Goal: Find specific fact: Find specific fact

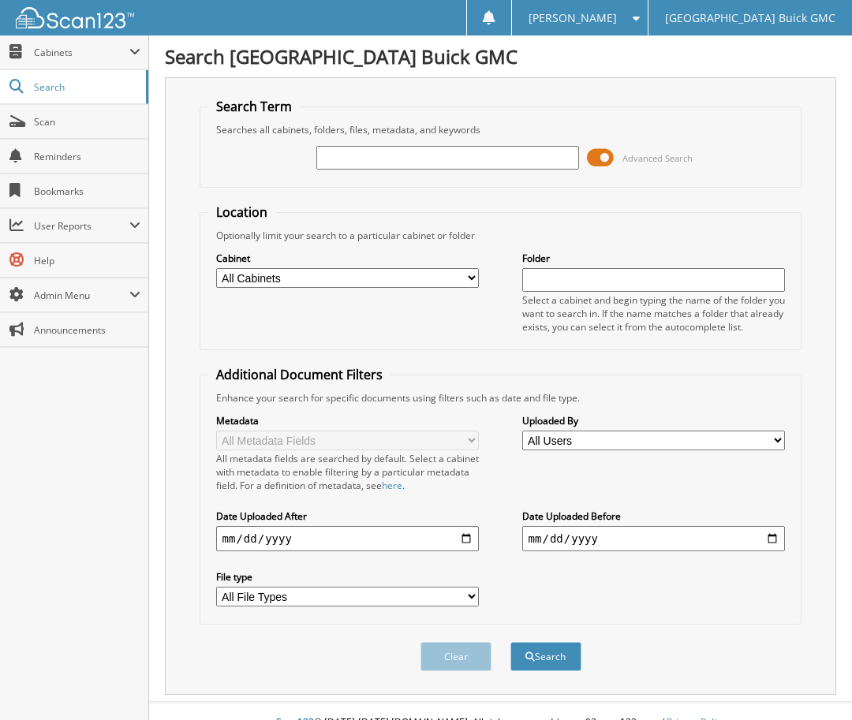
click at [383, 159] on input "text" at bounding box center [447, 158] width 263 height 24
type input "6165741"
click at [510, 642] on button "Search" at bounding box center [545, 656] width 71 height 29
click at [14, 417] on div "Close Cabinets My Company Email Addresses Search Scan" at bounding box center [74, 377] width 149 height 685
click at [419, 193] on form "Search Term Searches all cabinets, folders, files, metadata, and keywords 61657…" at bounding box center [501, 393] width 603 height 591
